Goal: Transaction & Acquisition: Purchase product/service

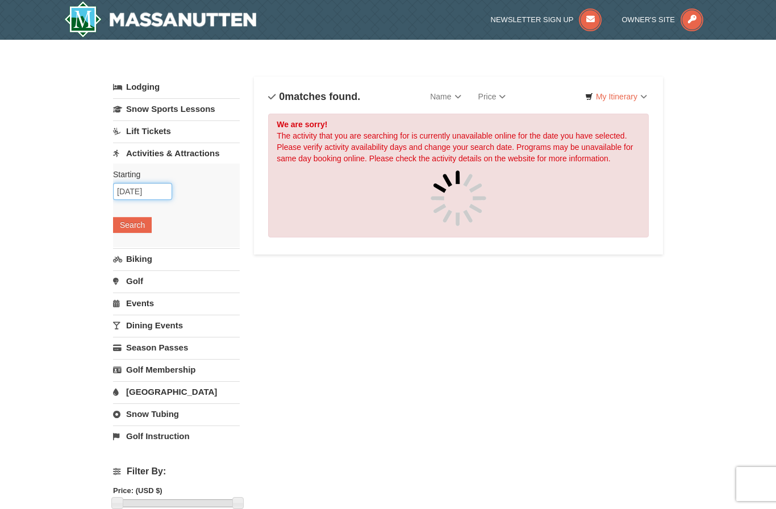
click at [151, 195] on input "10/11/2025" at bounding box center [142, 191] width 59 height 17
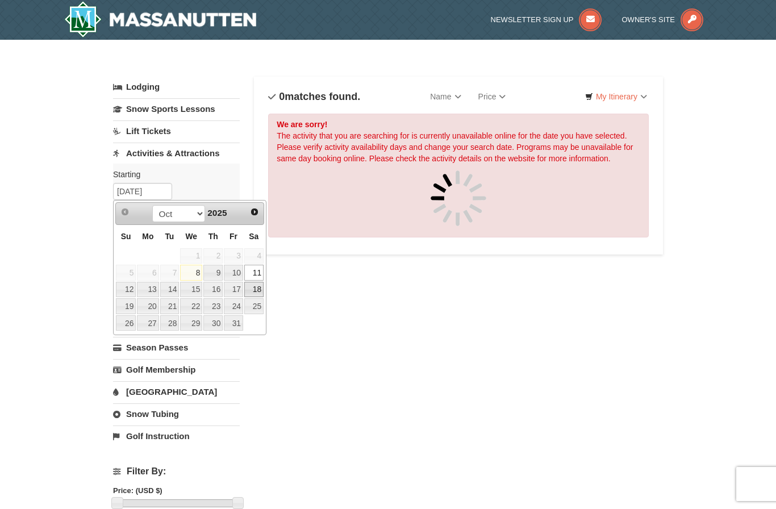
click at [257, 284] on link "18" at bounding box center [253, 290] width 19 height 16
type input "[DATE]"
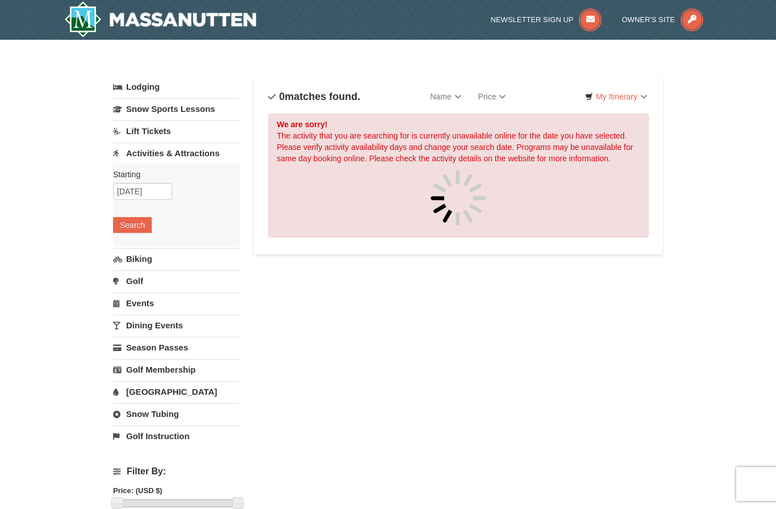
click at [135, 228] on button "Search" at bounding box center [132, 225] width 39 height 16
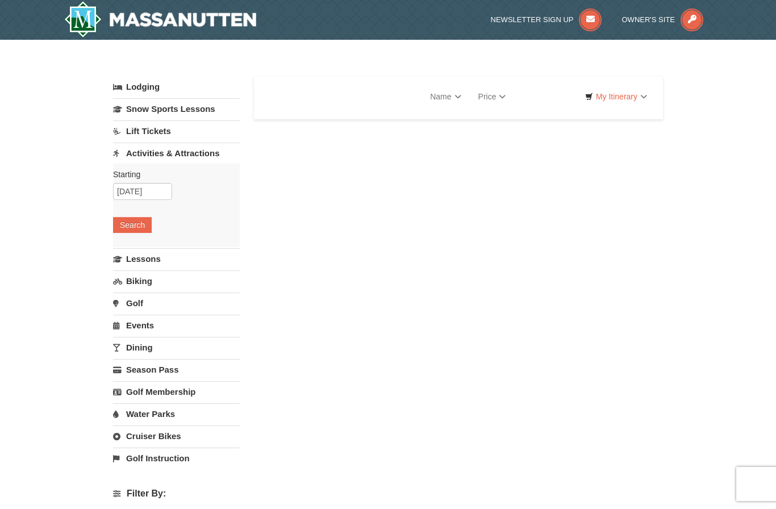
select select "10"
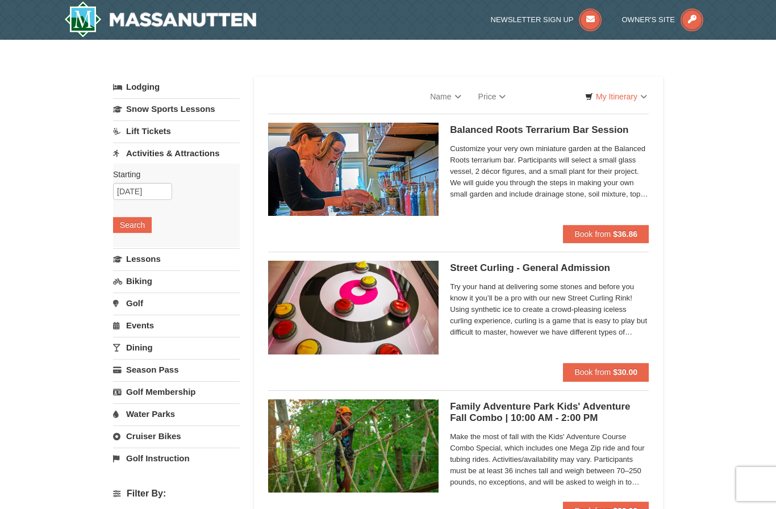
select select "10"
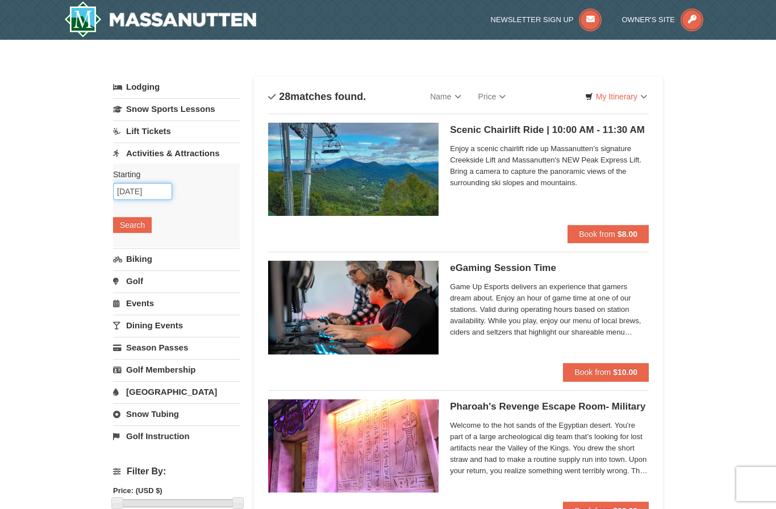
click at [153, 193] on input "[DATE]" at bounding box center [142, 191] width 59 height 17
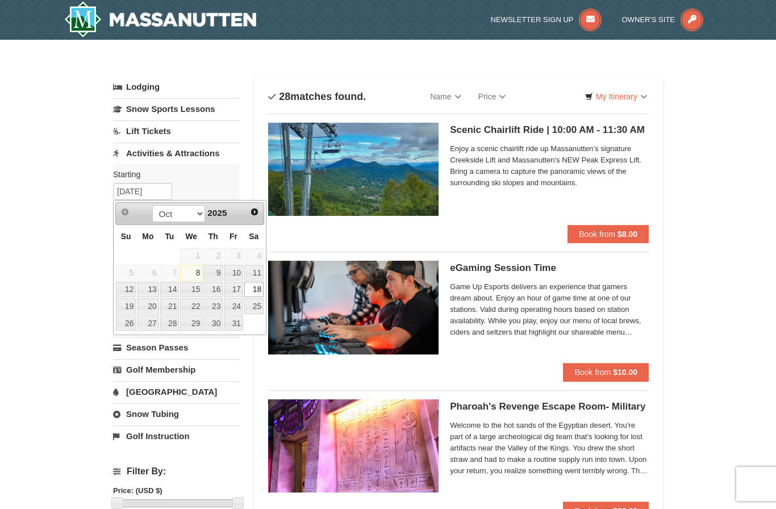
click at [190, 286] on link "15" at bounding box center [191, 290] width 22 height 16
type input "10/15/2025"
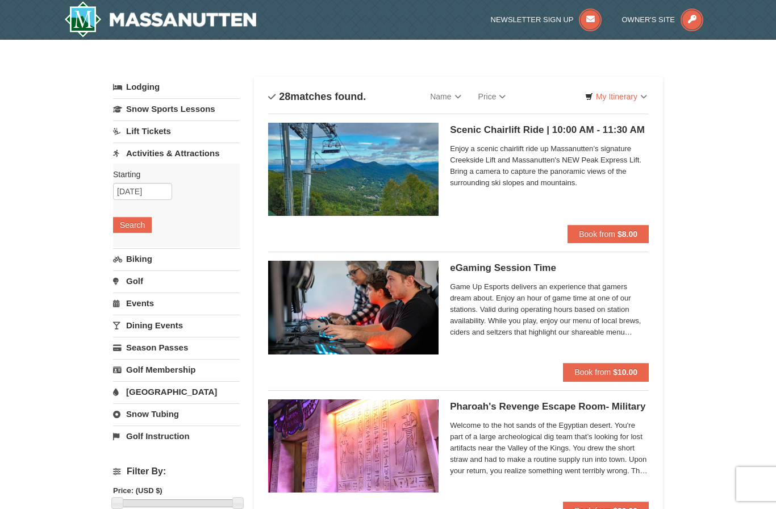
click at [135, 228] on button "Search" at bounding box center [132, 225] width 39 height 16
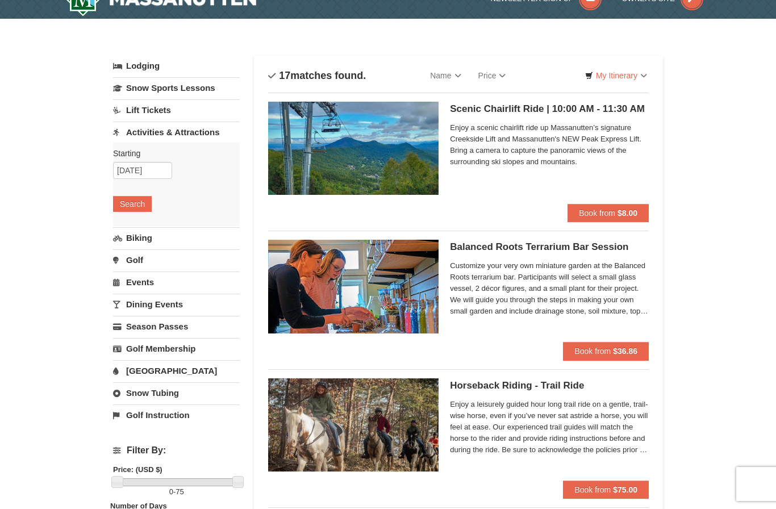
scroll to position [27, 0]
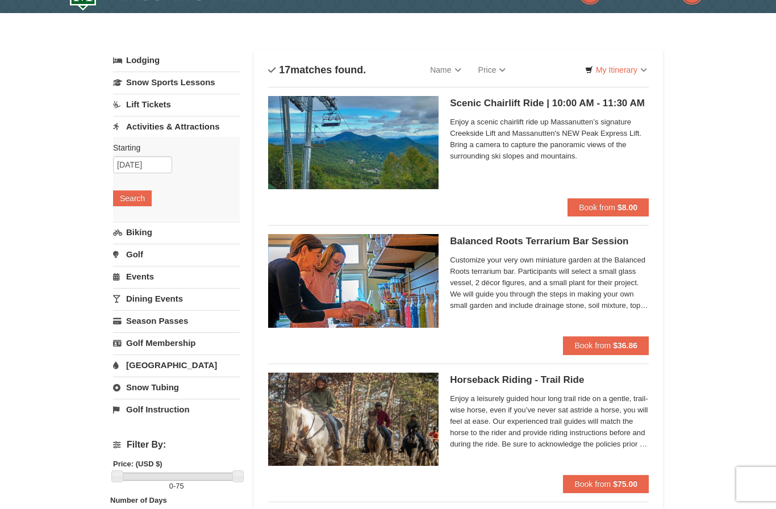
click at [176, 384] on link "Snow Tubing" at bounding box center [176, 387] width 127 height 21
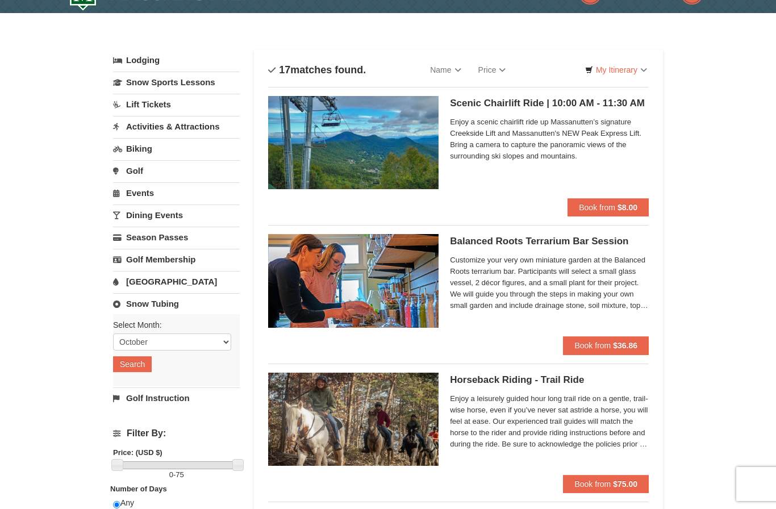
click at [164, 105] on link "Lift Tickets" at bounding box center [176, 104] width 127 height 21
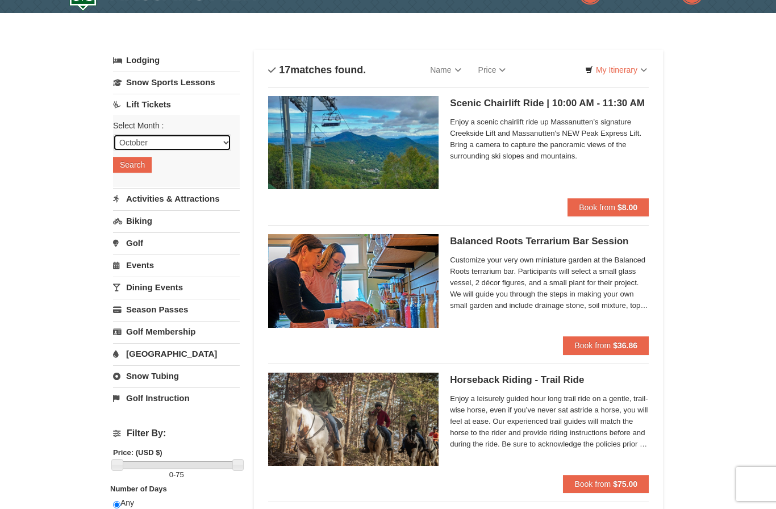
click at [197, 143] on select "October November December January February March April May June July August Sep…" at bounding box center [172, 142] width 118 height 17
click at [144, 161] on button "Search" at bounding box center [132, 165] width 39 height 16
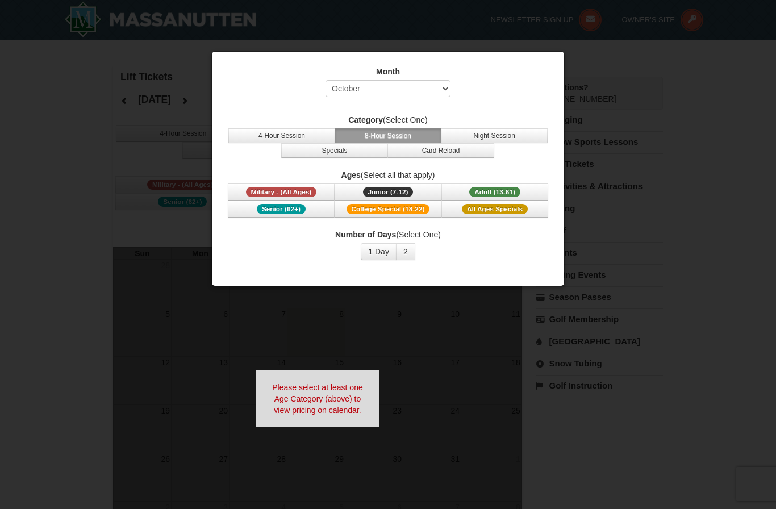
select select "10"
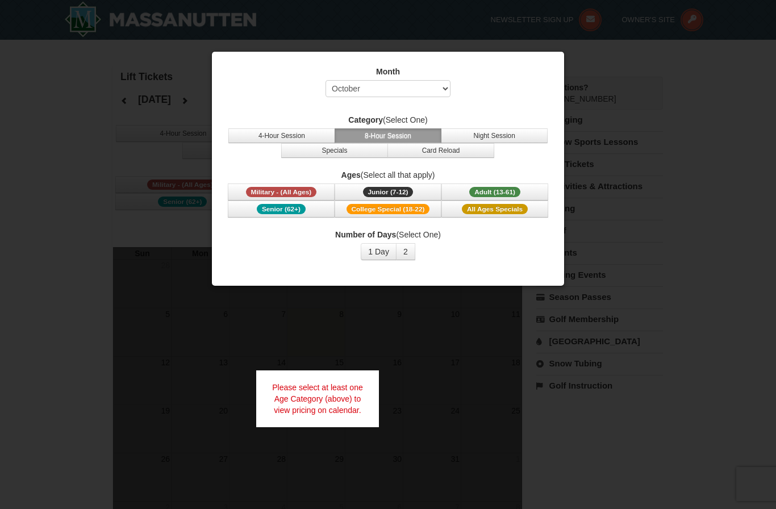
click at [498, 188] on span "Adult (13-61)" at bounding box center [494, 192] width 51 height 10
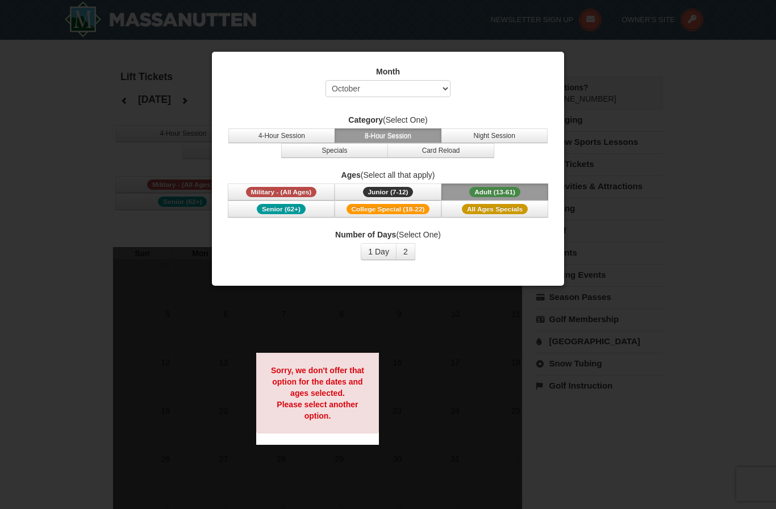
click at [386, 251] on button "1 Day" at bounding box center [379, 251] width 36 height 17
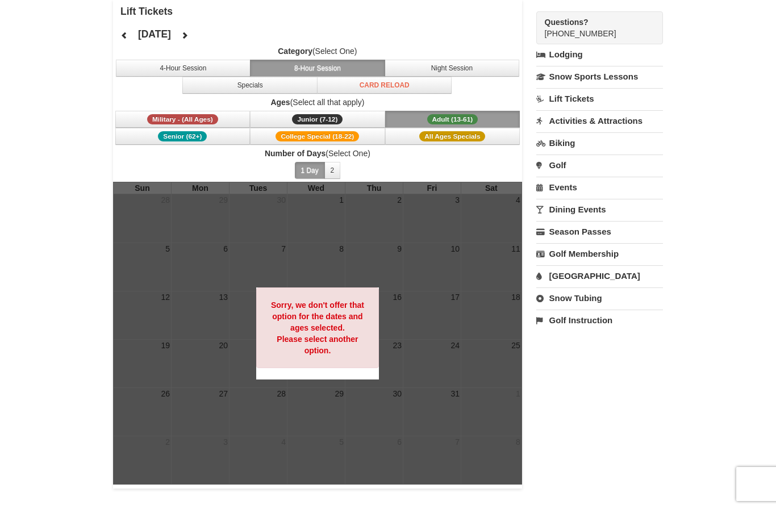
scroll to position [66, 0]
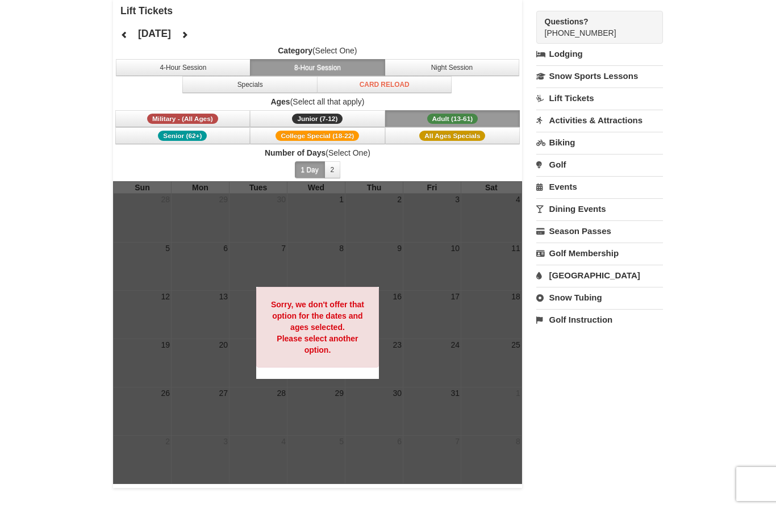
click at [455, 130] on button "All Ages Specials" at bounding box center [452, 135] width 135 height 17
click at [347, 130] on button "College Special (18-22)" at bounding box center [317, 135] width 135 height 17
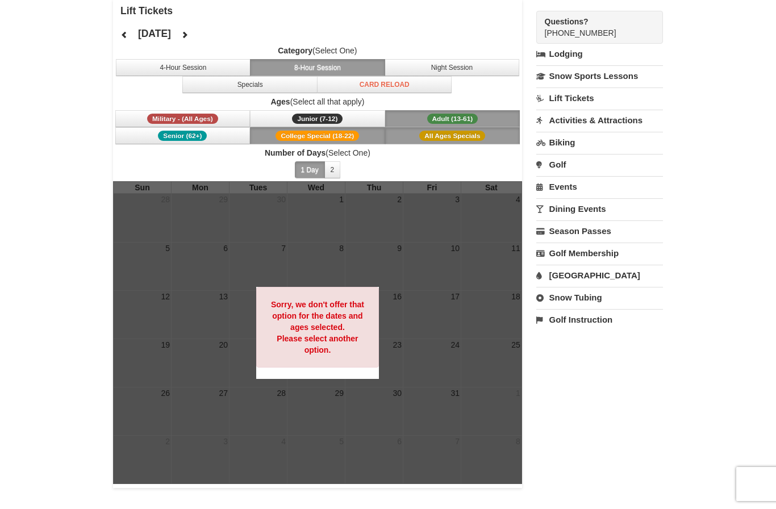
click at [360, 111] on button "Junior (7-12) (7 - 12)" at bounding box center [317, 118] width 135 height 17
click at [455, 116] on span "Adult (13-61)" at bounding box center [452, 119] width 51 height 10
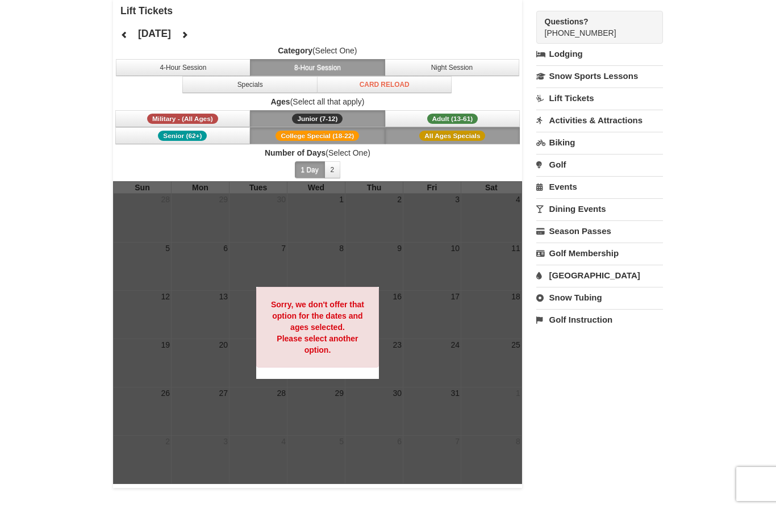
click at [327, 172] on button "2" at bounding box center [332, 169] width 16 height 17
click at [309, 168] on button "1 Day" at bounding box center [310, 169] width 30 height 17
click at [475, 118] on span "Adult (13-61)" at bounding box center [452, 119] width 51 height 10
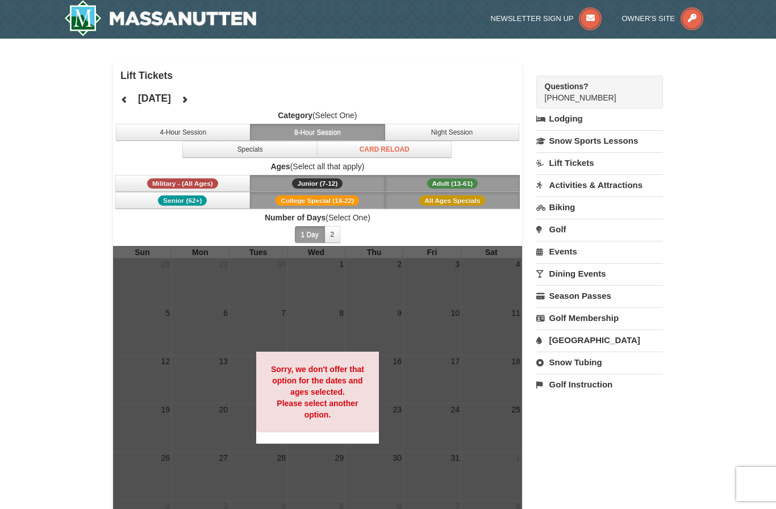
scroll to position [35, 0]
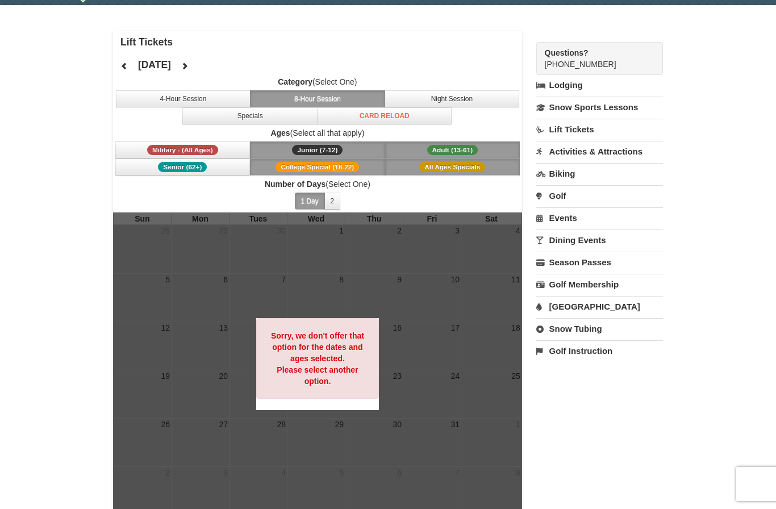
click at [203, 106] on button "4-Hour Session" at bounding box center [183, 98] width 135 height 17
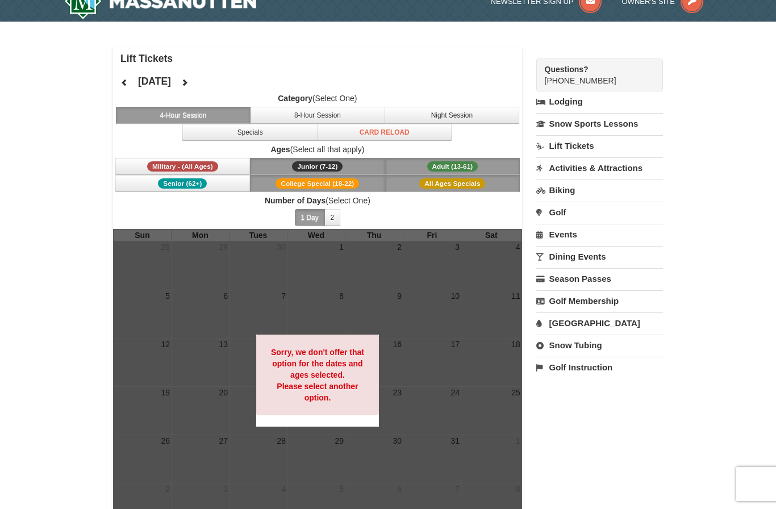
scroll to position [0, 0]
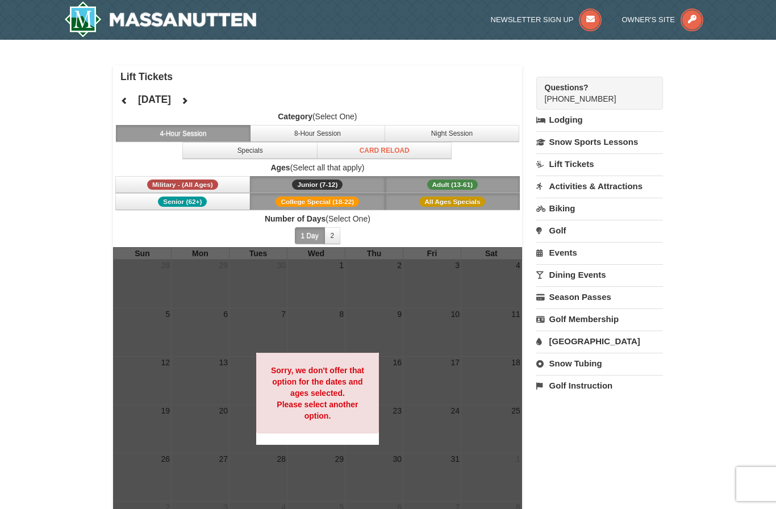
click at [593, 159] on link "Lift Tickets" at bounding box center [599, 163] width 127 height 21
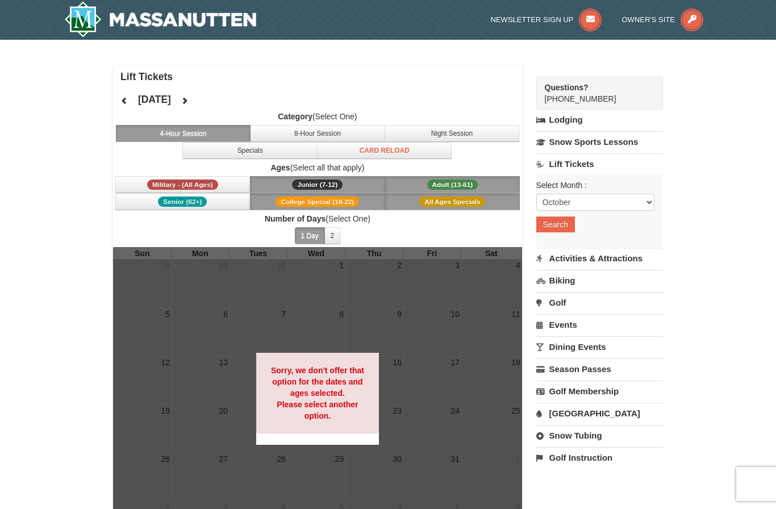
click at [560, 225] on button "Search" at bounding box center [555, 225] width 39 height 16
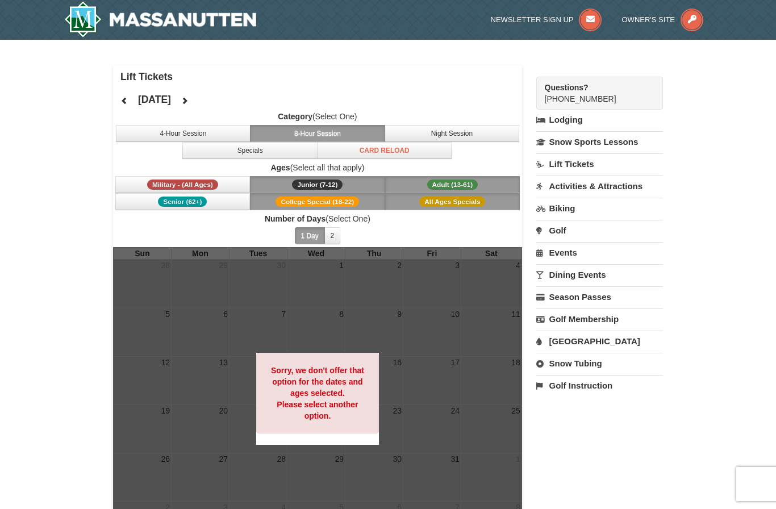
click at [456, 179] on button "Adult (13-61) (13 - 61)" at bounding box center [452, 184] width 135 height 17
click at [189, 100] on icon at bounding box center [185, 101] width 8 height 8
click at [189, 104] on icon at bounding box center [185, 101] width 8 height 8
click at [123, 104] on icon at bounding box center [124, 101] width 8 height 8
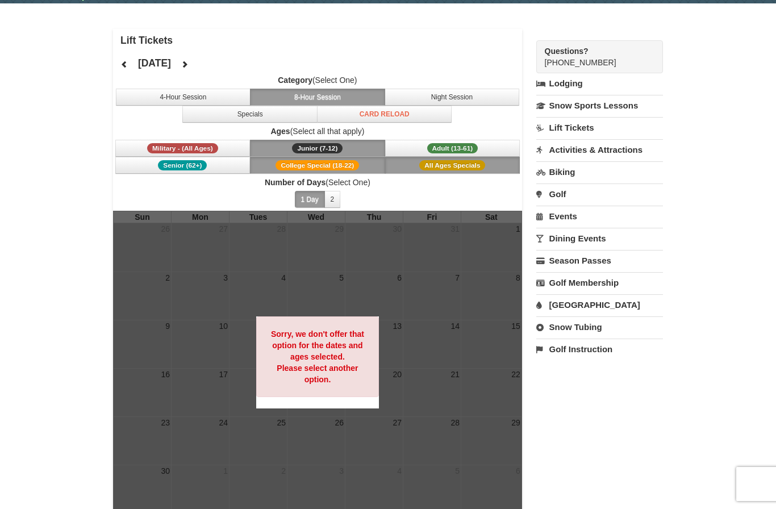
scroll to position [18, 0]
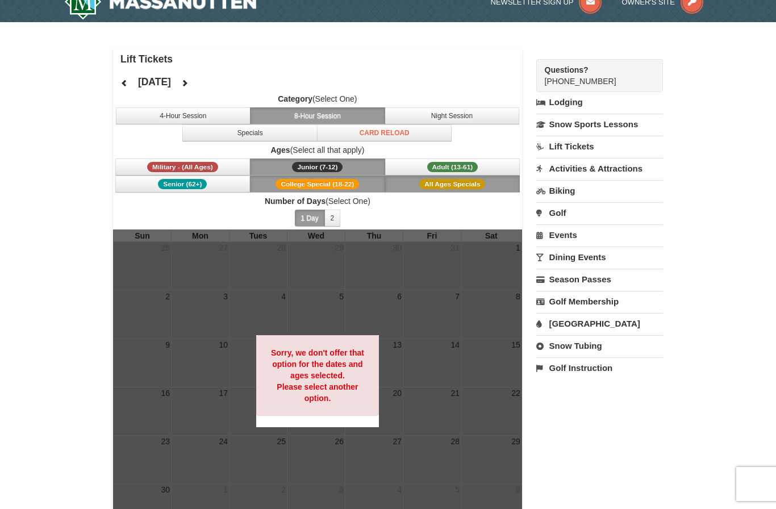
click at [376, 163] on button "Junior (7-12) (7 - 12)" at bounding box center [317, 167] width 135 height 17
click at [361, 187] on button "College Special (18-22)" at bounding box center [317, 184] width 135 height 17
click at [415, 189] on button "All Ages Specials" at bounding box center [452, 184] width 135 height 17
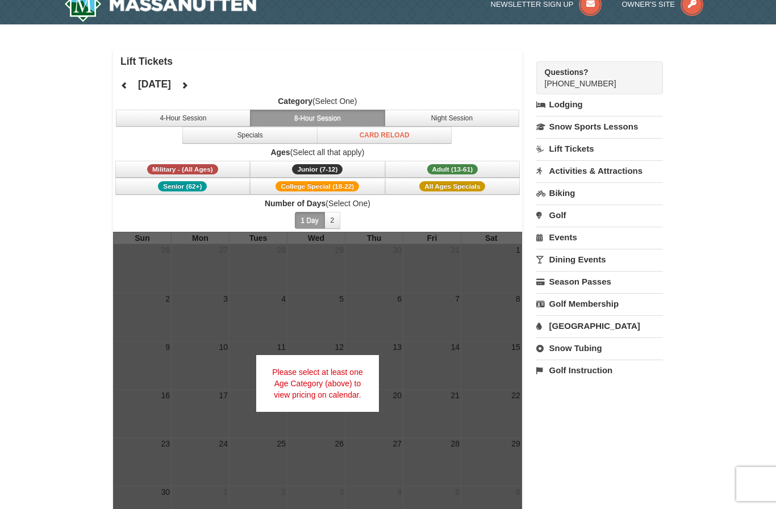
scroll to position [6, 0]
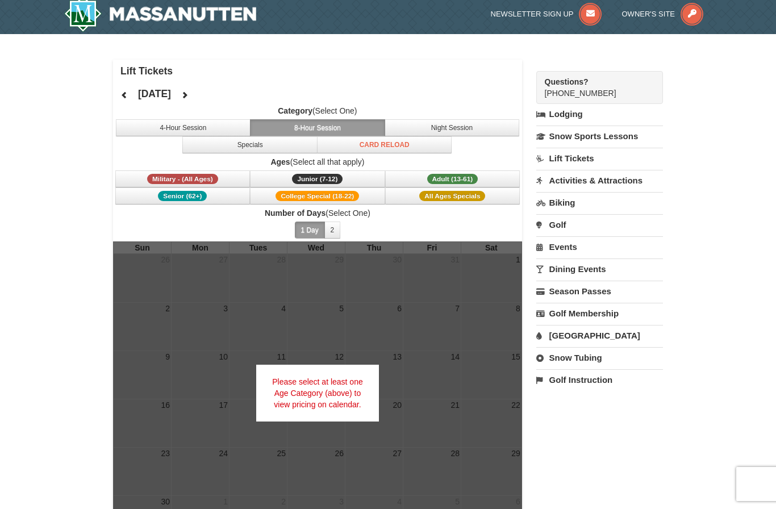
click at [201, 130] on button "4-Hour Session" at bounding box center [183, 127] width 135 height 17
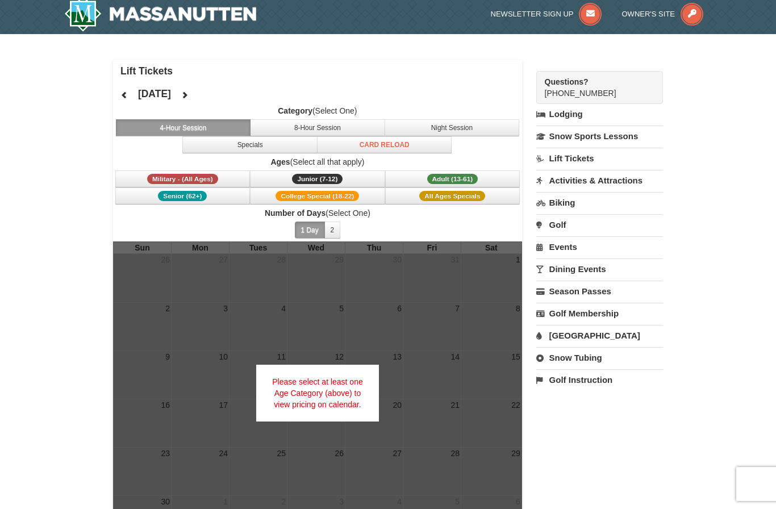
click at [125, 102] on button at bounding box center [124, 94] width 23 height 17
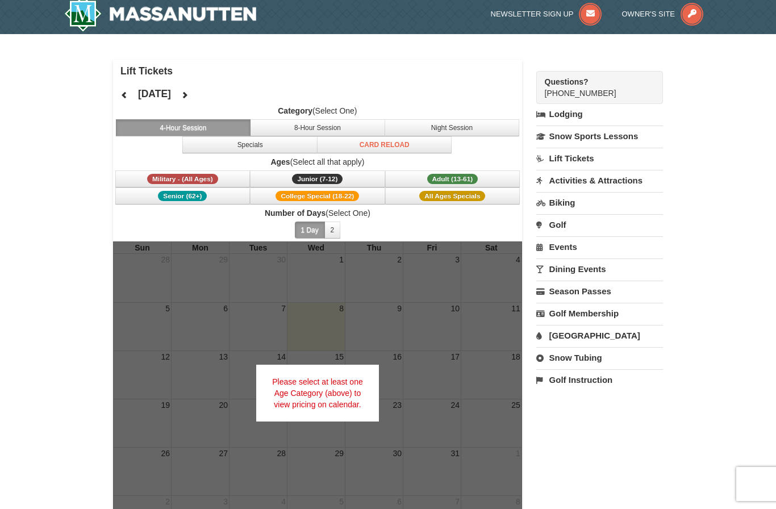
click at [510, 334] on div at bounding box center [317, 393] width 409 height 303
click at [346, 398] on div "Please select at least one Age Category (above) to view pricing on calendar." at bounding box center [317, 393] width 123 height 57
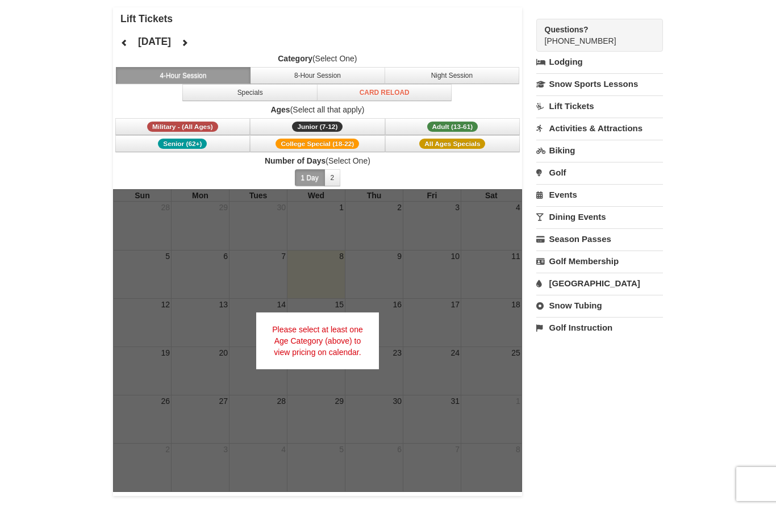
scroll to position [59, 0]
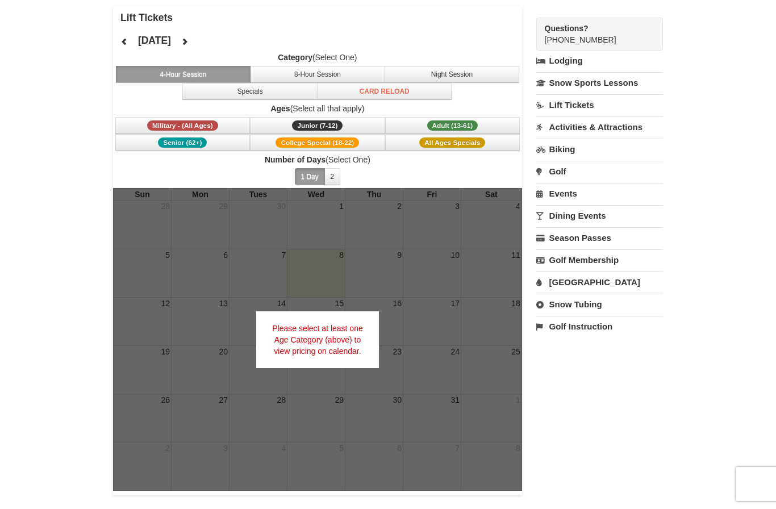
click at [265, 66] on button "8-Hour Session" at bounding box center [317, 74] width 135 height 17
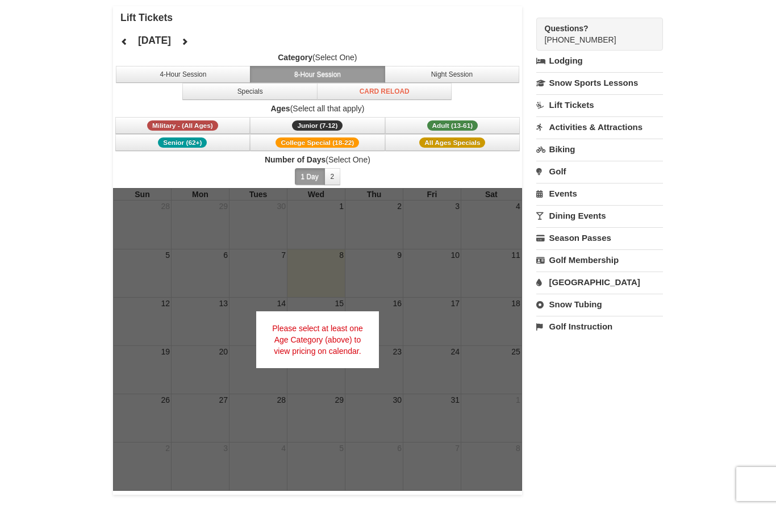
click at [154, 82] on button "4-Hour Session" at bounding box center [183, 74] width 135 height 17
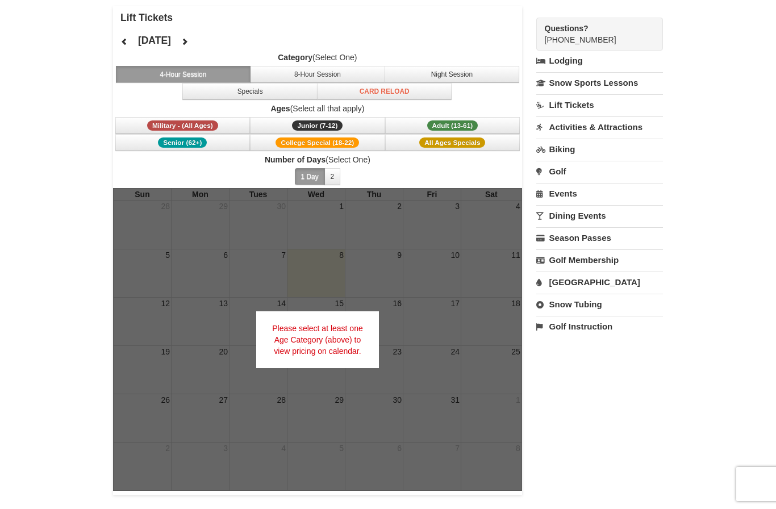
click at [405, 119] on button "Adult (13-61) (13 - 61)" at bounding box center [452, 125] width 135 height 17
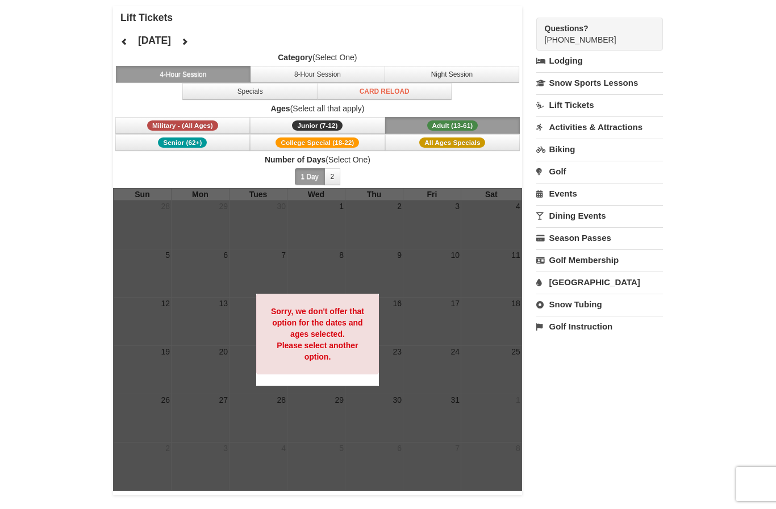
scroll to position [0, 0]
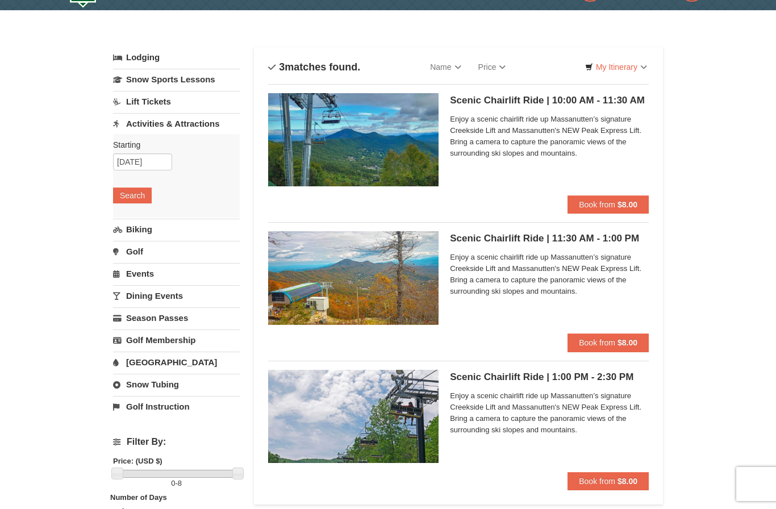
scroll to position [36, 0]
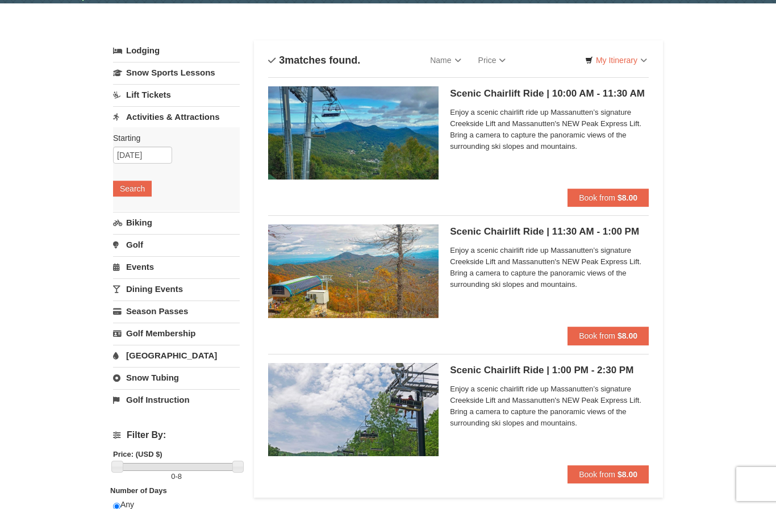
click at [635, 471] on strong "$8.00" at bounding box center [628, 474] width 20 height 9
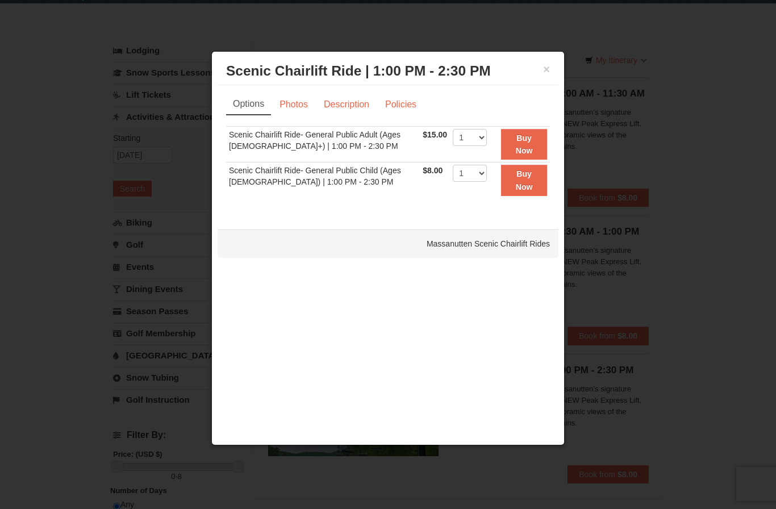
click at [529, 148] on button "Buy Now" at bounding box center [524, 144] width 46 height 31
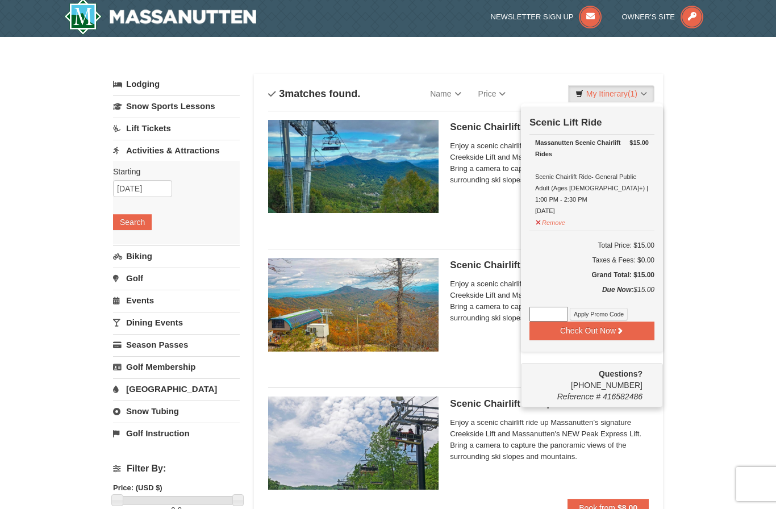
scroll to position [3, 0]
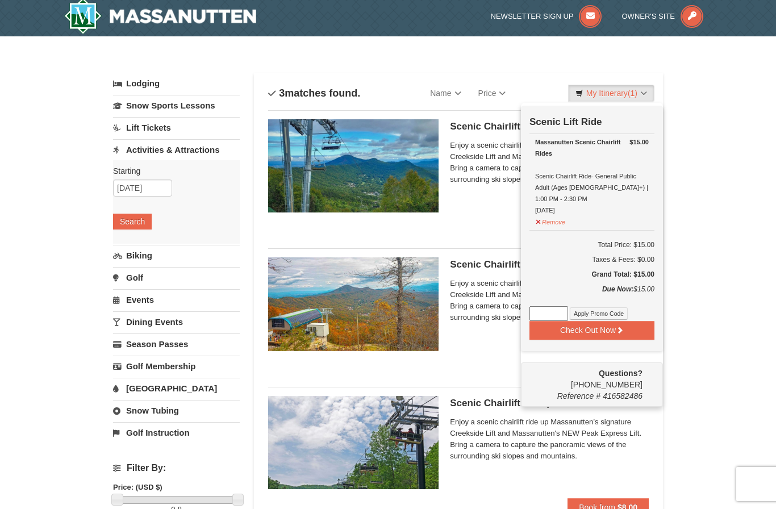
click at [635, 95] on span "(1)" at bounding box center [633, 93] width 10 height 9
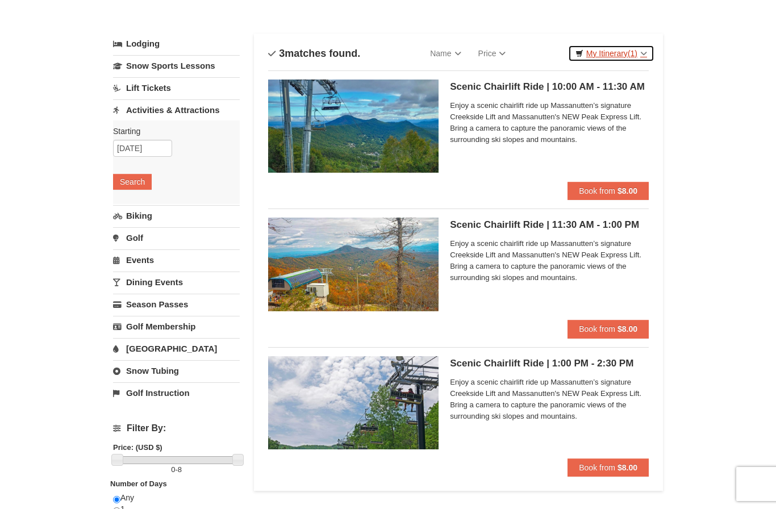
scroll to position [0, 0]
